Goal: Find contact information: Find contact information

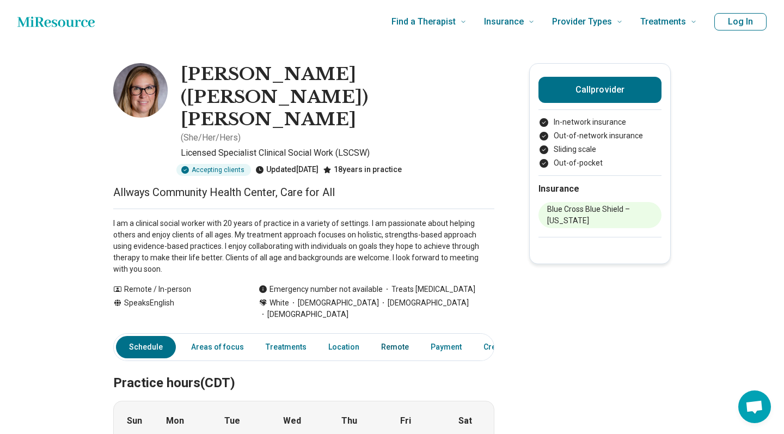
click at [380, 336] on link "Remote" at bounding box center [394, 347] width 41 height 22
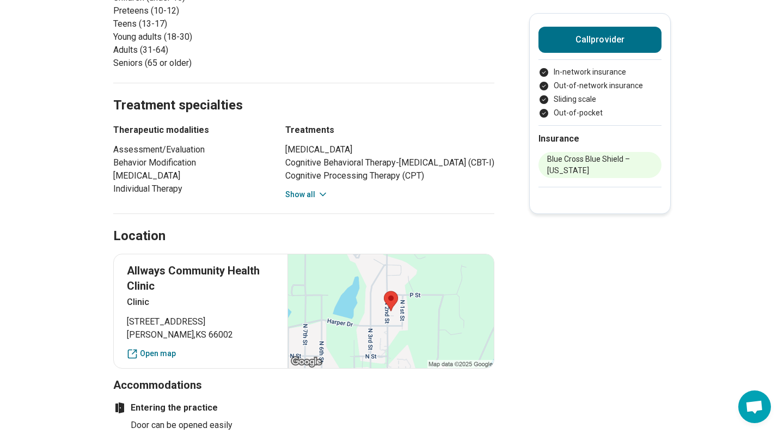
scroll to position [611, 0]
drag, startPoint x: 161, startPoint y: 201, endPoint x: 124, endPoint y: 189, distance: 38.9
click at [124, 254] on div "Allways Community Health Clinic Clinic [STREET_ADDRESS] Open map" at bounding box center [303, 311] width 381 height 115
copy p "Allways Community Health Clinic"
click at [68, 222] on main "[PERSON_NAME] ([PERSON_NAME]) [PERSON_NAME] ( She/Her/Hers ) Licensed Specialis…" at bounding box center [392, 182] width 784 height 1501
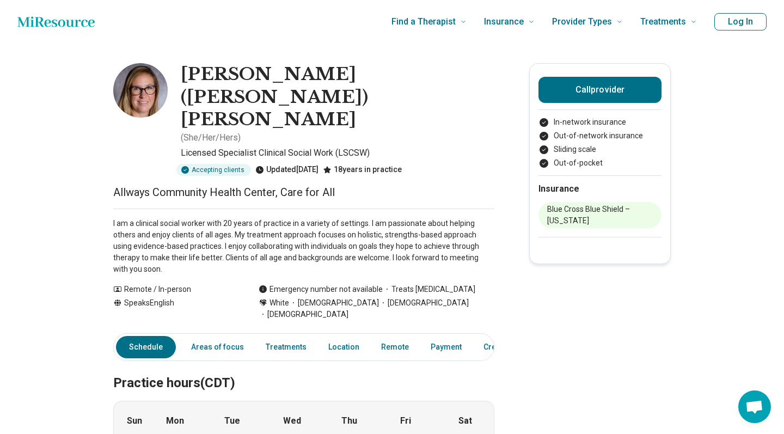
scroll to position [0, 0]
click at [592, 84] on button "Call provider" at bounding box center [599, 90] width 123 height 26
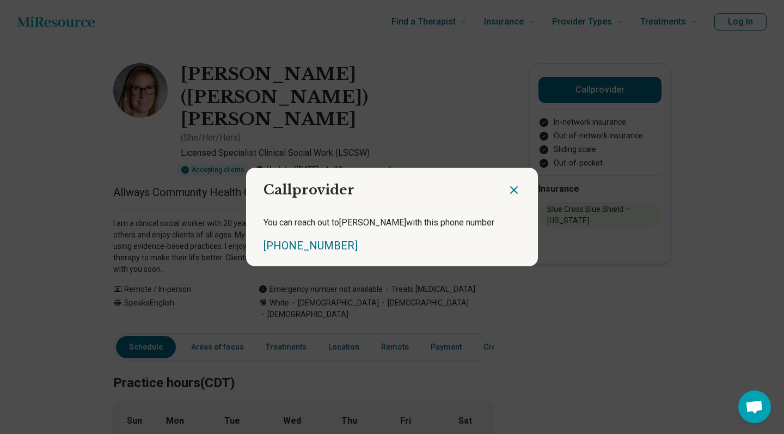
click at [512, 187] on icon "Close dialog" at bounding box center [513, 189] width 13 height 13
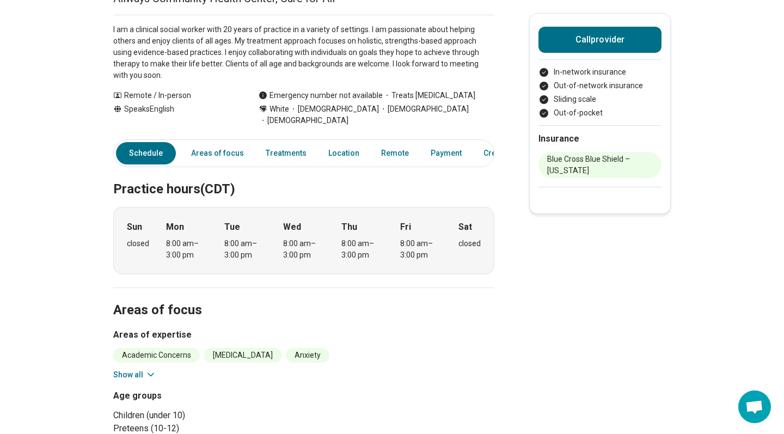
scroll to position [195, 0]
click at [170, 237] on div "8:00 am – 3:00 pm" at bounding box center [187, 248] width 42 height 23
click at [217, 206] on div "Sun closed Mon 8:00 am – 3:00 pm Tue 8:00 am – 3:00 pm Wed 8:00 am – 3:00 pm Th…" at bounding box center [303, 239] width 381 height 67
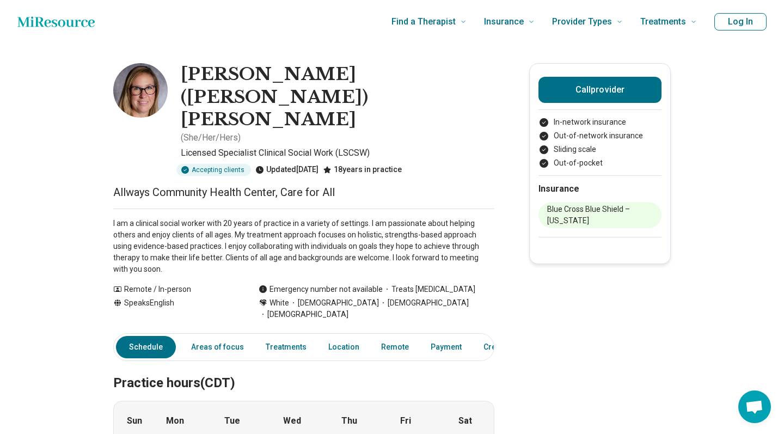
scroll to position [0, 0]
click at [336, 336] on link "Location" at bounding box center [344, 347] width 44 height 22
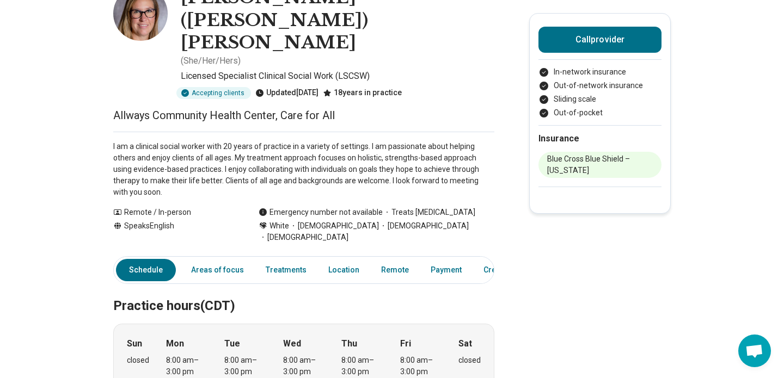
scroll to position [78, 0]
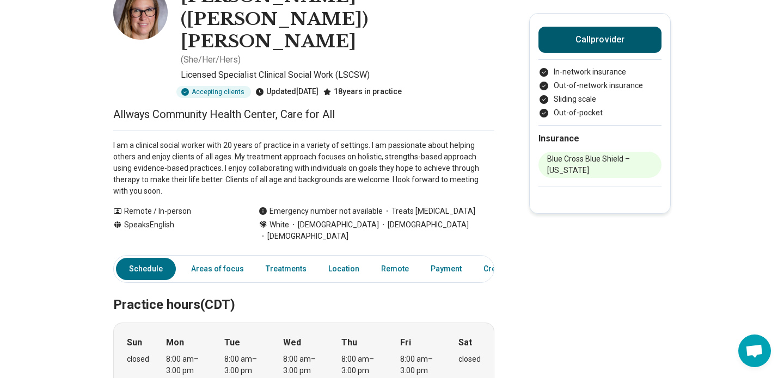
click at [596, 42] on button "Call provider" at bounding box center [599, 40] width 123 height 26
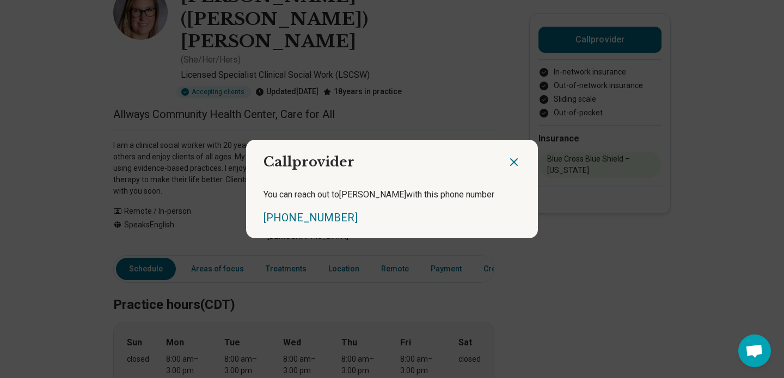
click at [515, 161] on icon "Close dialog" at bounding box center [514, 162] width 7 height 7
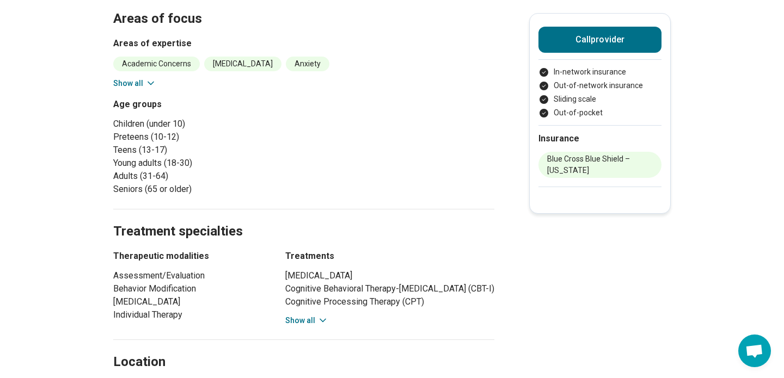
scroll to position [484, 0]
click at [305, 316] on button "Show all" at bounding box center [306, 321] width 43 height 11
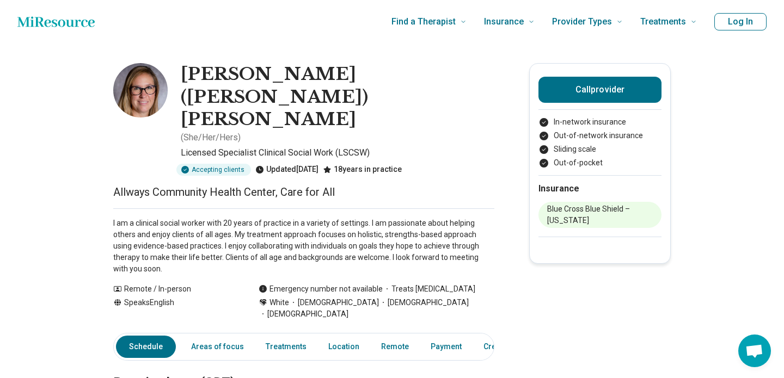
scroll to position [0, 0]
click at [270, 75] on h1 "[PERSON_NAME] ([PERSON_NAME]) [PERSON_NAME]" at bounding box center [337, 97] width 313 height 68
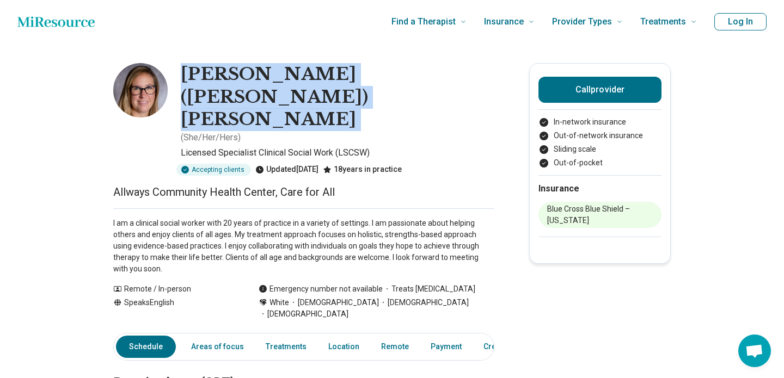
click at [270, 75] on h1 "[PERSON_NAME] ([PERSON_NAME]) [PERSON_NAME]" at bounding box center [337, 97] width 313 height 68
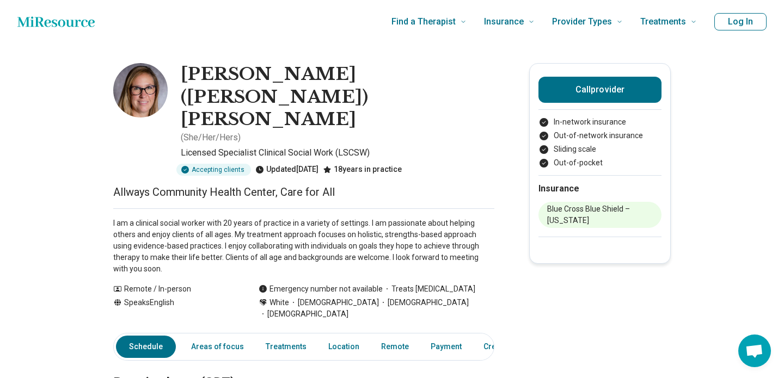
click at [409, 164] on div "Accepting clients Updated [DATE] 18 years in practice" at bounding box center [337, 170] width 313 height 12
